Goal: Check status: Check status

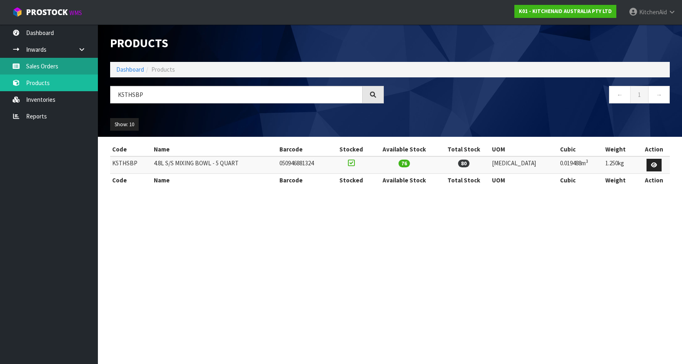
drag, startPoint x: 56, startPoint y: 65, endPoint x: 117, endPoint y: 98, distance: 68.9
click at [56, 65] on link "Sales Orders" at bounding box center [49, 66] width 98 height 17
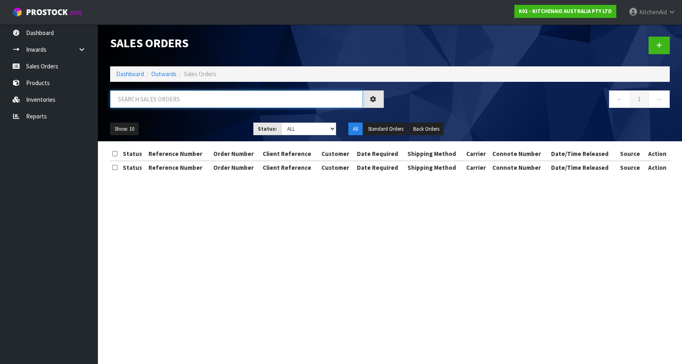
drag, startPoint x: 174, startPoint y: 99, endPoint x: 296, endPoint y: 113, distance: 121.9
click at [174, 99] on input "text" at bounding box center [236, 99] width 252 height 18
paste input "KAAA-29528"
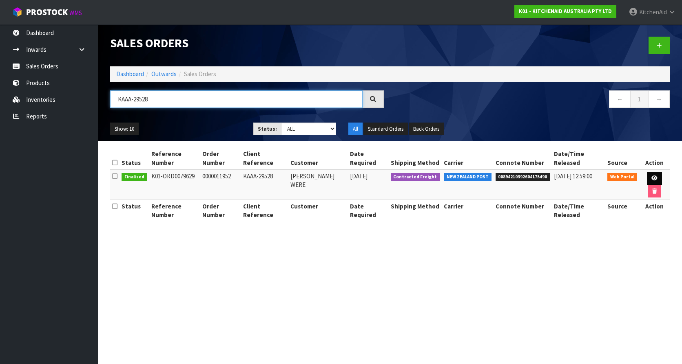
type input "KAAA-29528"
drag, startPoint x: 642, startPoint y: 168, endPoint x: 616, endPoint y: 194, distance: 36.6
click at [651, 176] on icon at bounding box center [654, 178] width 6 height 5
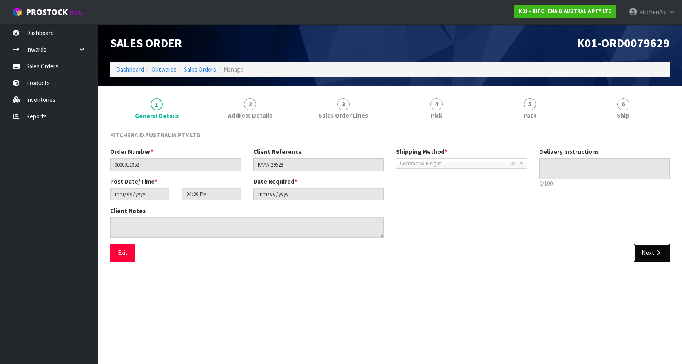
click at [639, 254] on button "Next" at bounding box center [651, 253] width 36 height 18
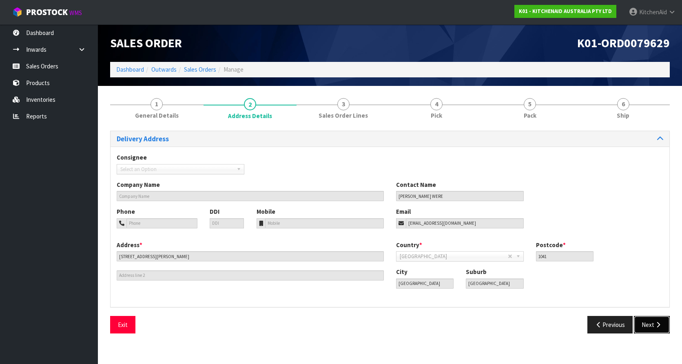
click at [654, 320] on button "Next" at bounding box center [651, 325] width 36 height 18
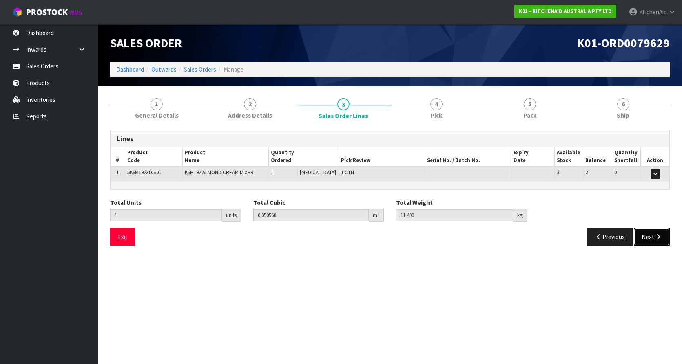
click at [650, 241] on button "Next" at bounding box center [651, 237] width 36 height 18
